Goal: Entertainment & Leisure: Consume media (video, audio)

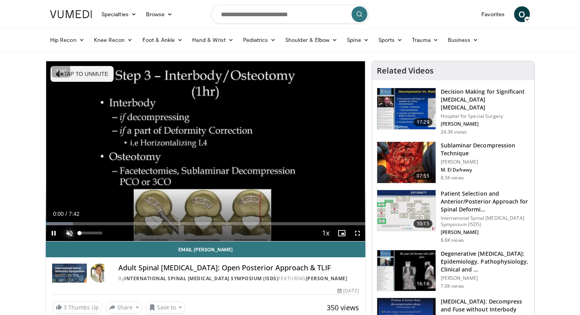
click at [69, 232] on span "Video Player" at bounding box center [70, 233] width 16 height 16
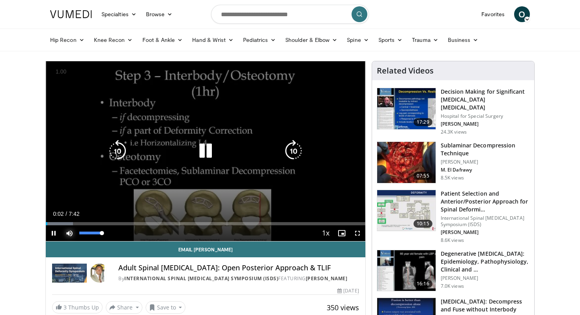
drag, startPoint x: 84, startPoint y: 234, endPoint x: 138, endPoint y: 235, distance: 54.1
click at [138, 236] on div "Current Time 0:02 / Duration 7:42 Pause Skip Backward Skip Forward Mute 100% Lo…" at bounding box center [206, 233] width 320 height 16
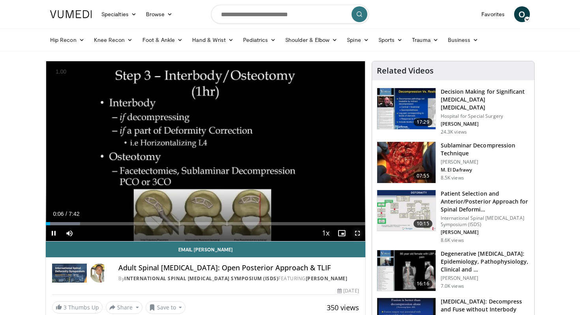
click at [358, 235] on span "Video Player" at bounding box center [358, 233] width 16 height 16
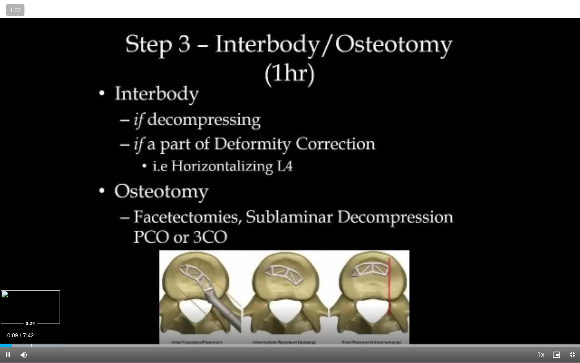
click at [31, 314] on div "Progress Bar" at bounding box center [31, 344] width 1 height 3
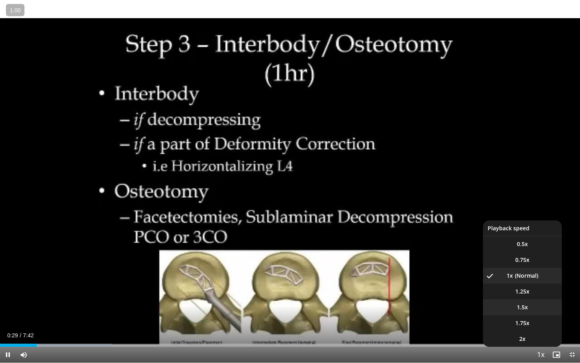
click at [534, 306] on li "1.5x" at bounding box center [522, 307] width 79 height 16
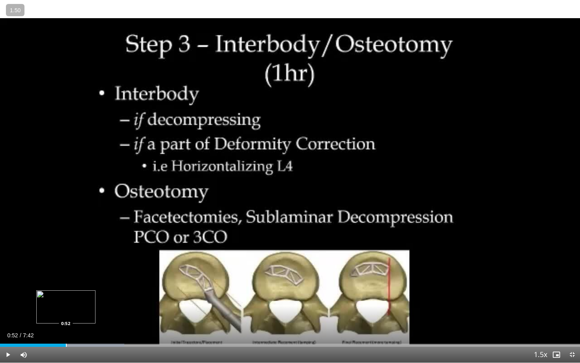
click at [66, 314] on div "Progress Bar" at bounding box center [66, 344] width 1 height 3
click at [85, 314] on div "Progress Bar" at bounding box center [85, 344] width 1 height 3
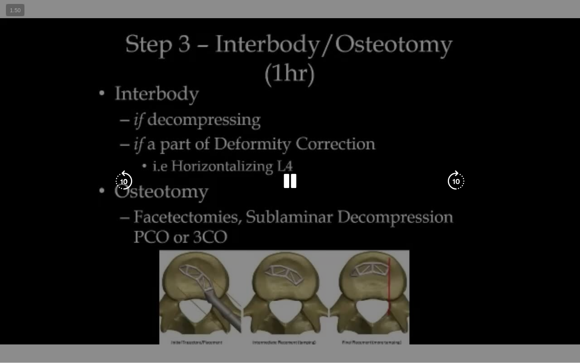
click at [94, 314] on div "10 seconds Tap to unmute" at bounding box center [290, 181] width 580 height 362
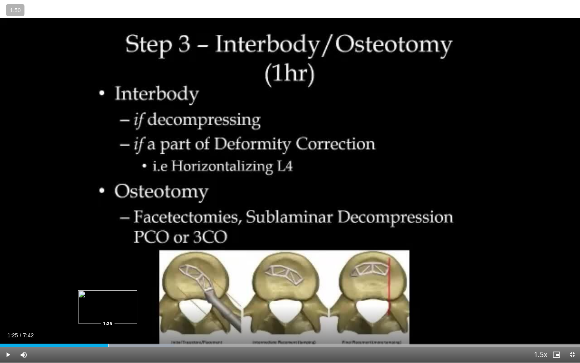
click at [108, 314] on div "Progress Bar" at bounding box center [108, 344] width 1 height 3
click at [131, 314] on div "Progress Bar" at bounding box center [131, 344] width 1 height 3
click at [147, 314] on div "Progress Bar" at bounding box center [147, 344] width 1 height 3
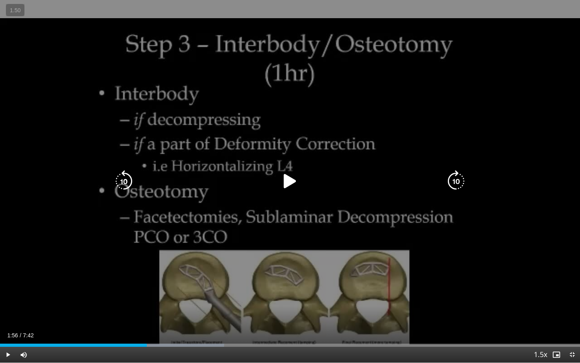
click at [152, 304] on div "10 seconds Tap to unmute" at bounding box center [290, 181] width 580 height 362
click at [287, 182] on icon "Video Player" at bounding box center [290, 181] width 22 height 22
click at [294, 193] on div "10 seconds Tap to unmute" at bounding box center [290, 181] width 580 height 362
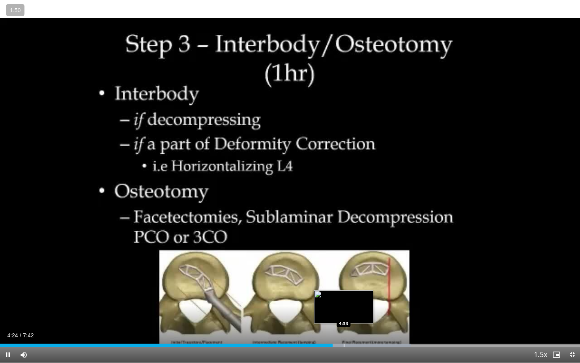
click at [344, 314] on div "Progress Bar" at bounding box center [344, 344] width 1 height 3
click at [361, 314] on div "Progress Bar" at bounding box center [361, 344] width 1 height 3
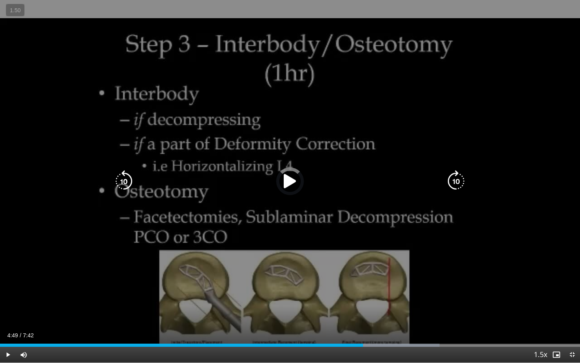
click at [383, 314] on div "Loaded : 75.76% 4:49 5:03" at bounding box center [290, 343] width 580 height 8
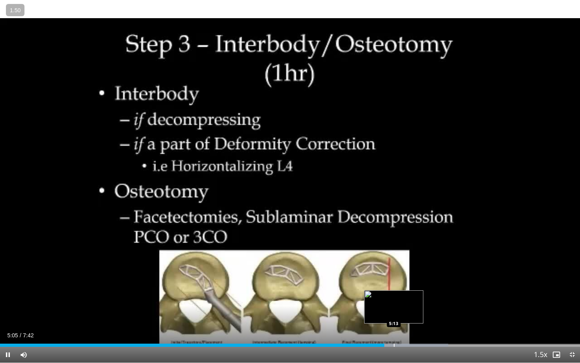
click at [394, 314] on div "Loaded : 77.28% 5:06 5:13" at bounding box center [290, 344] width 580 height 3
click at [412, 314] on div "Progress Bar" at bounding box center [412, 344] width 1 height 3
click at [432, 314] on div "Current Time 5:28 / Duration 7:42 Pause Skip Backward Skip Forward Mute 0% Load…" at bounding box center [290, 355] width 580 height 16
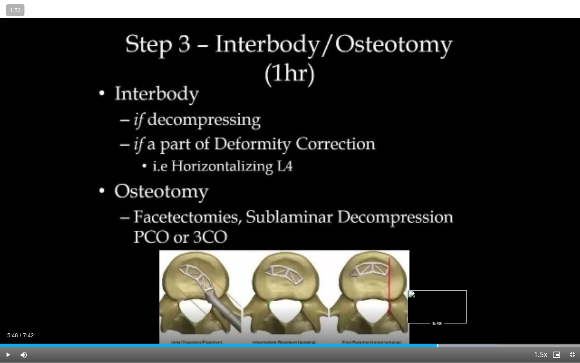
click at [437, 314] on div "Progress Bar" at bounding box center [437, 344] width 1 height 3
click at [455, 314] on div "Current Time 5:48 / Duration 7:42 Pause Skip Backward Skip Forward Mute 0% Load…" at bounding box center [290, 355] width 580 height 16
click at [482, 314] on div "Progress Bar" at bounding box center [482, 344] width 1 height 3
click at [517, 314] on div "Loaded : 98.75% 6:31 6:52" at bounding box center [290, 344] width 580 height 3
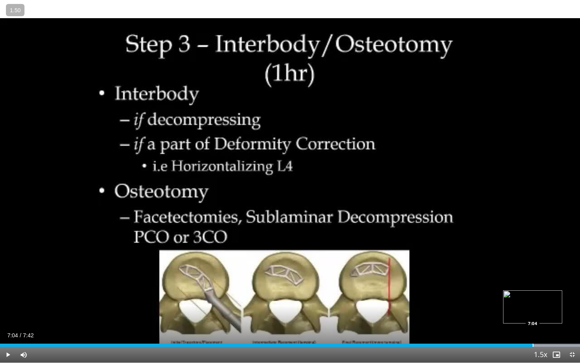
click at [533, 314] on div "Progress Bar" at bounding box center [533, 344] width 1 height 3
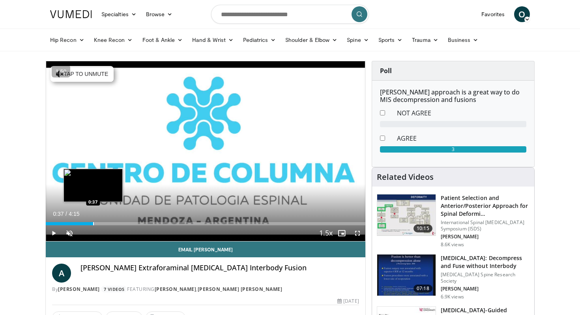
click at [93, 222] on div "Progress Bar" at bounding box center [93, 223] width 1 height 3
click at [63, 223] on div "Progress Bar" at bounding box center [63, 223] width 1 height 3
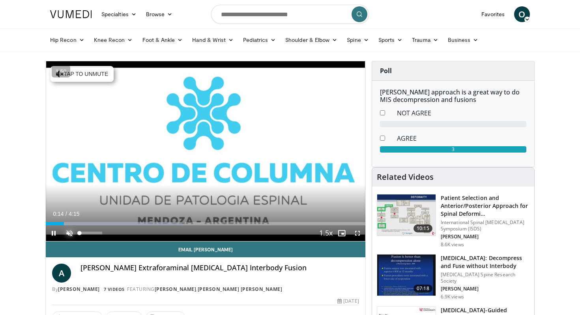
click at [70, 234] on span "Video Player" at bounding box center [70, 233] width 16 height 16
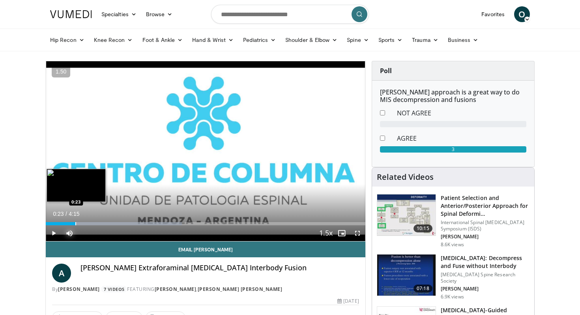
click at [75, 223] on div "Progress Bar" at bounding box center [75, 223] width 1 height 3
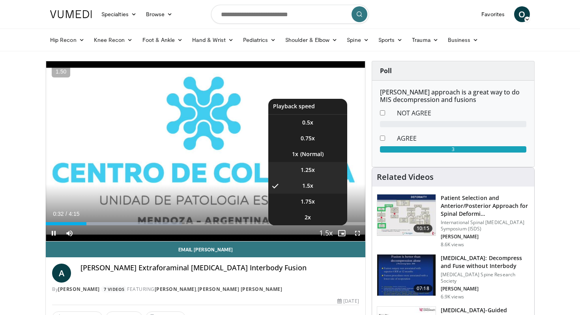
click at [311, 167] on span "1.25x" at bounding box center [308, 170] width 14 height 8
click at [310, 157] on li "1x" at bounding box center [307, 154] width 79 height 16
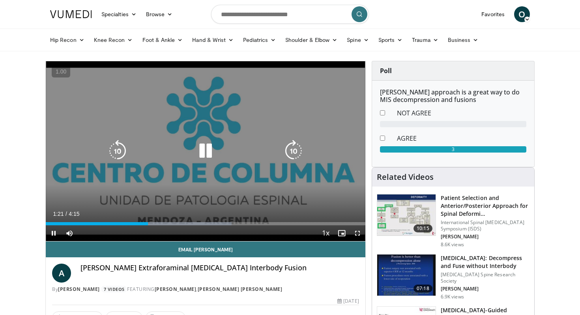
click at [251, 185] on div "10 seconds Tap to unmute" at bounding box center [206, 151] width 320 height 180
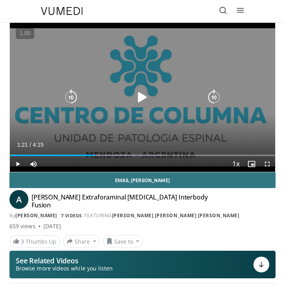
click at [159, 114] on div "10 seconds Tap to unmute" at bounding box center [143, 97] width 266 height 149
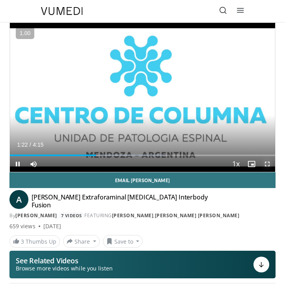
click at [268, 165] on span "Video Player" at bounding box center [268, 164] width 16 height 16
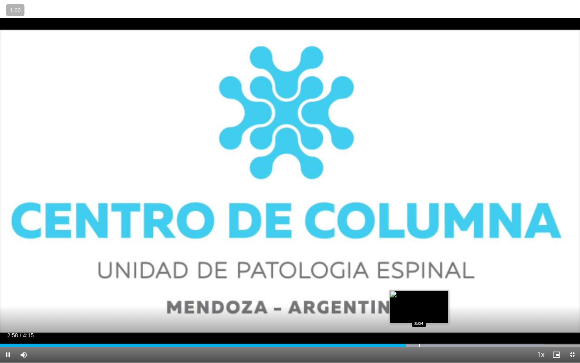
click at [420, 314] on div "Progress Bar" at bounding box center [419, 344] width 1 height 3
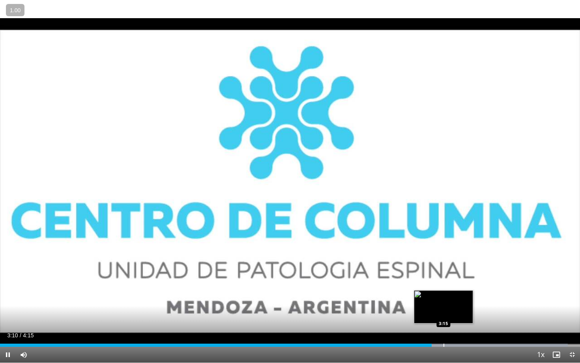
click at [444, 314] on div "Progress Bar" at bounding box center [444, 344] width 1 height 3
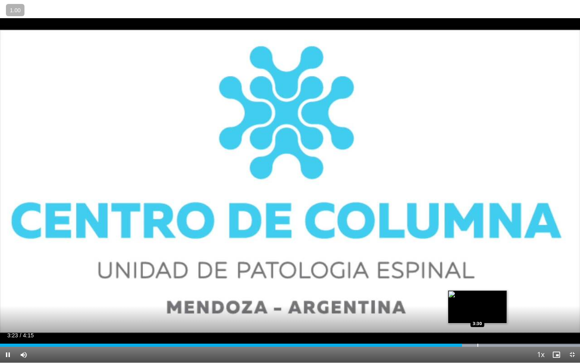
click at [478, 314] on div "Progress Bar" at bounding box center [478, 344] width 1 height 3
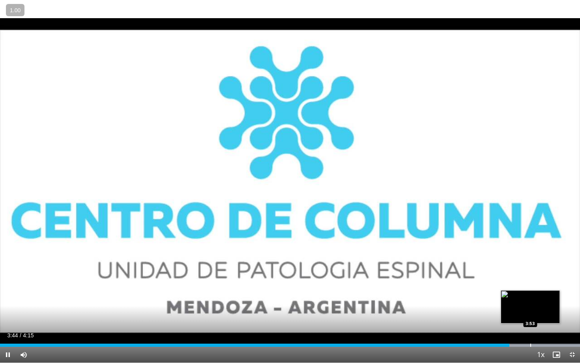
click at [531, 314] on div "Progress Bar" at bounding box center [531, 344] width 1 height 3
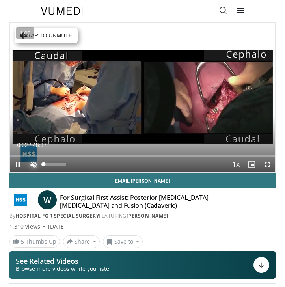
click at [32, 163] on span "Video Player" at bounding box center [34, 165] width 16 height 16
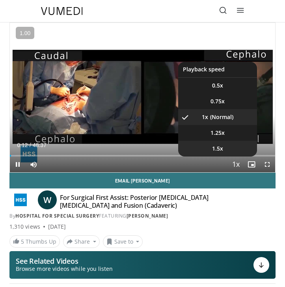
click at [226, 145] on li "1.5x" at bounding box center [217, 149] width 79 height 16
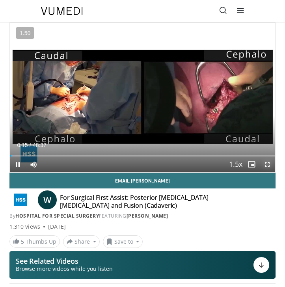
click at [268, 167] on span "Video Player" at bounding box center [268, 165] width 16 height 16
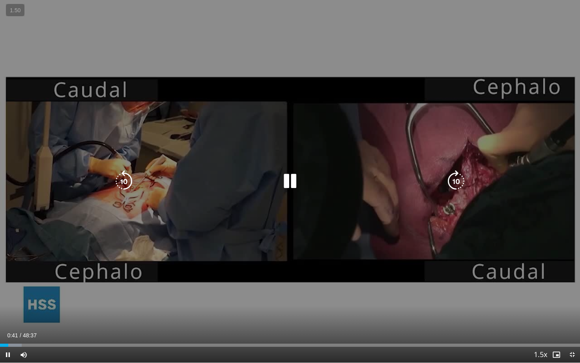
click at [285, 287] on div "10 seconds Tap to unmute" at bounding box center [290, 181] width 580 height 362
